Goal: Task Accomplishment & Management: Manage account settings

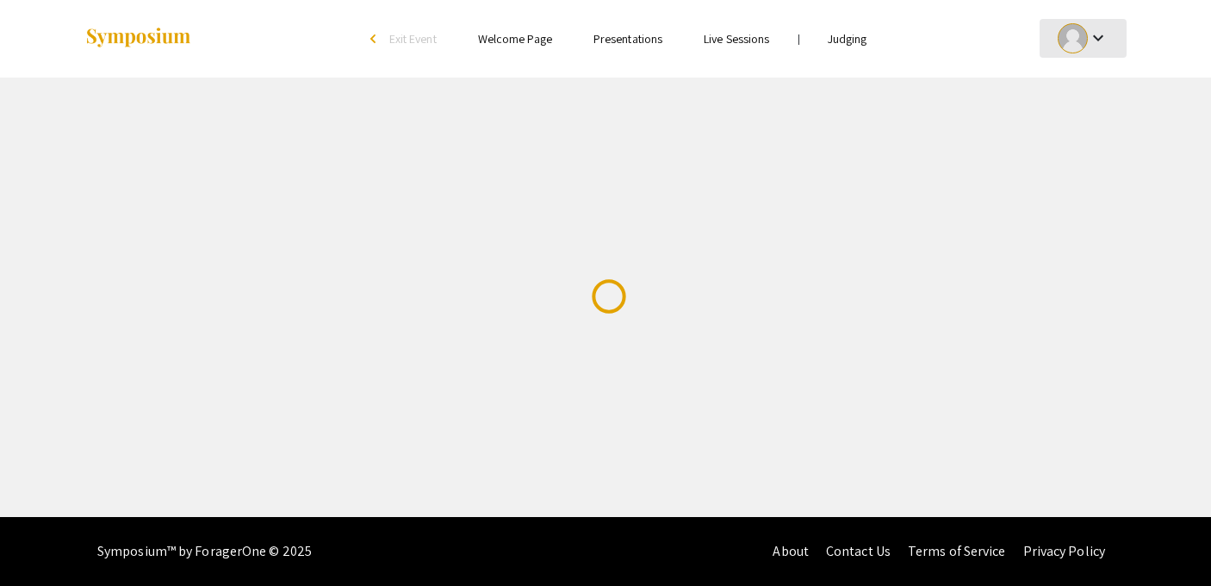
click at [1096, 43] on mat-icon "keyboard_arrow_down" at bounding box center [1097, 38] width 21 height 21
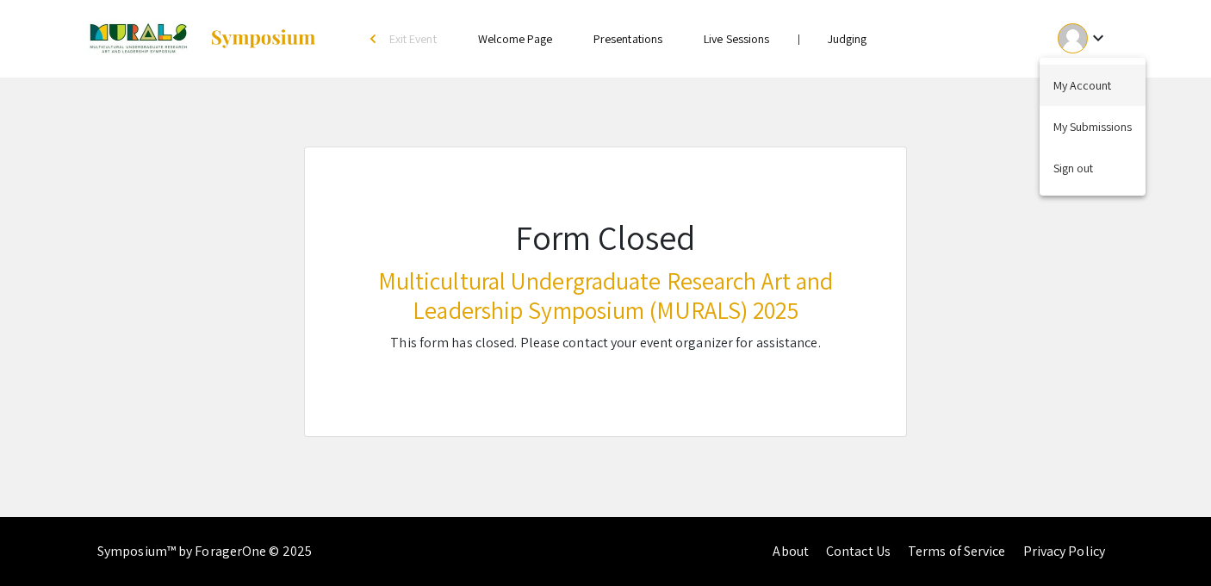
click at [1081, 94] on button "My Account" at bounding box center [1092, 85] width 106 height 41
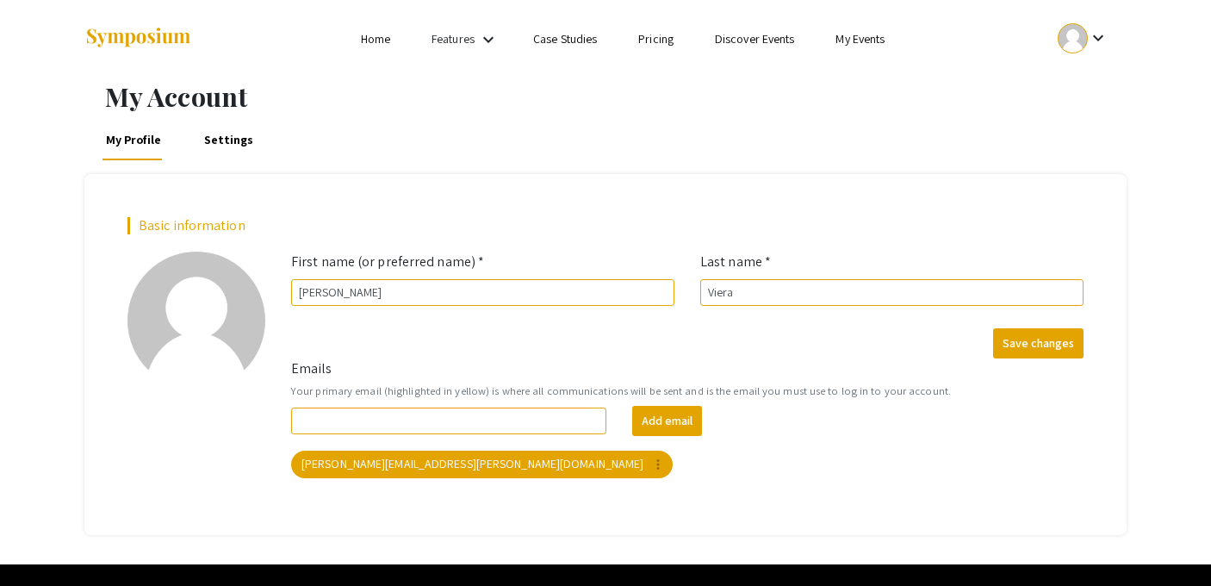
click at [483, 39] on mat-icon "keyboard_arrow_down" at bounding box center [488, 39] width 21 height 21
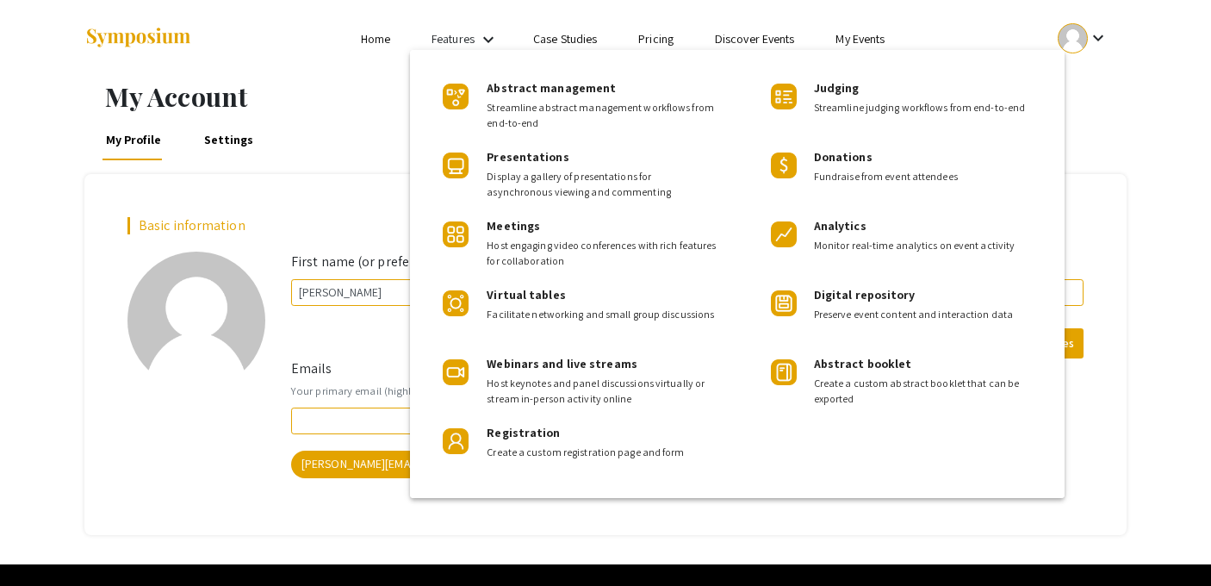
click at [11, 18] on div at bounding box center [605, 293] width 1211 height 586
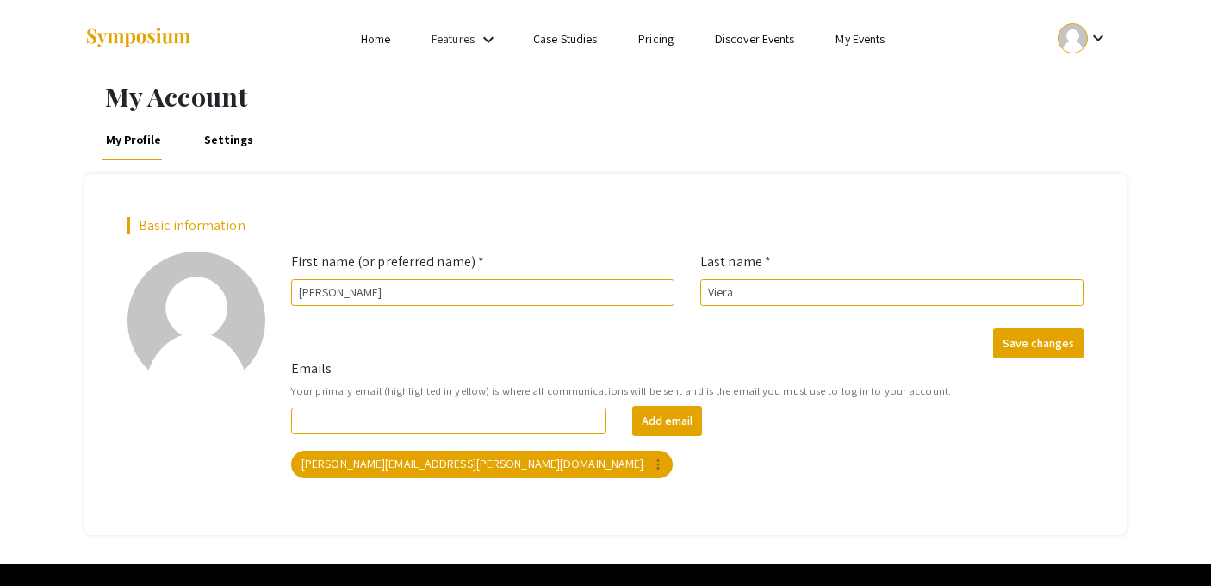
scroll to position [47, 0]
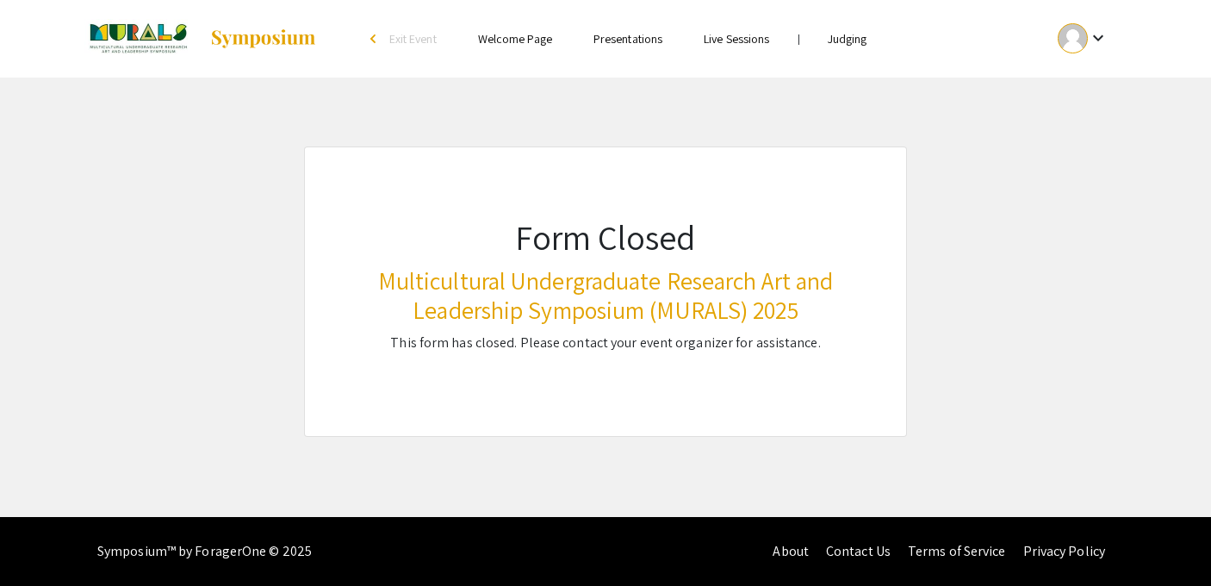
click at [561, 311] on h3 "Multicultural Undergraduate Research Art and Leadership Symposium (MURALS) 2025" at bounding box center [605, 295] width 463 height 58
